Goal: Find contact information: Find contact information

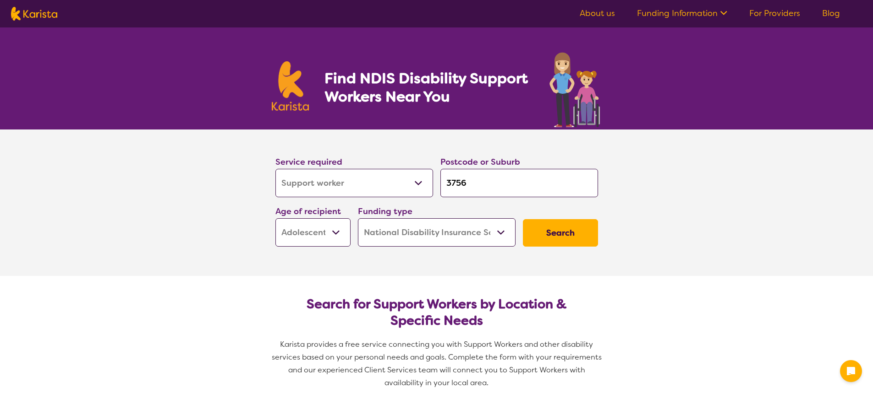
select select "Support worker"
select select "AS"
select select "NDIS"
select select "Support worker"
select select "AS"
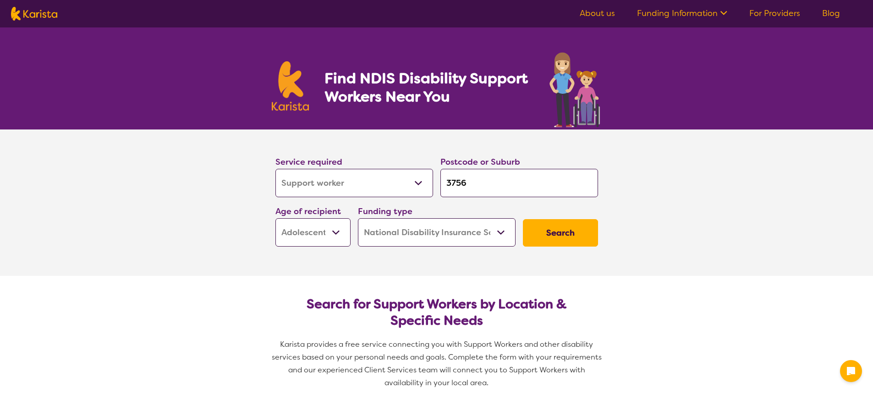
select select "NDIS"
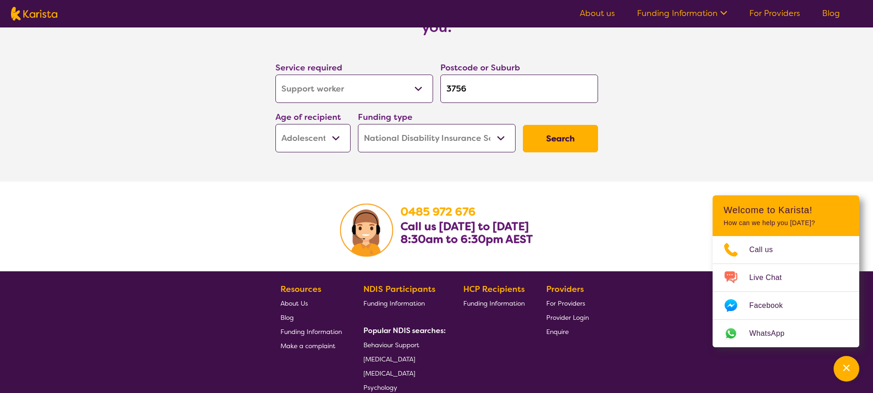
scroll to position [1191, 0]
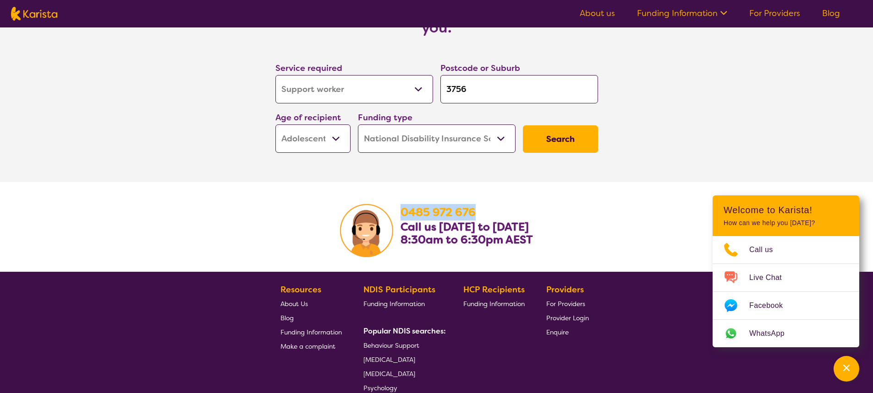
drag, startPoint x: 476, startPoint y: 209, endPoint x: 399, endPoint y: 209, distance: 77.0
click at [399, 209] on section "[PHONE_NUMBER] Call us [DATE] to [DATE] 8:30am to 6:30pm AEST" at bounding box center [437, 227] width 352 height 90
copy b "0485 972 676"
